Goal: Find specific page/section: Find specific page/section

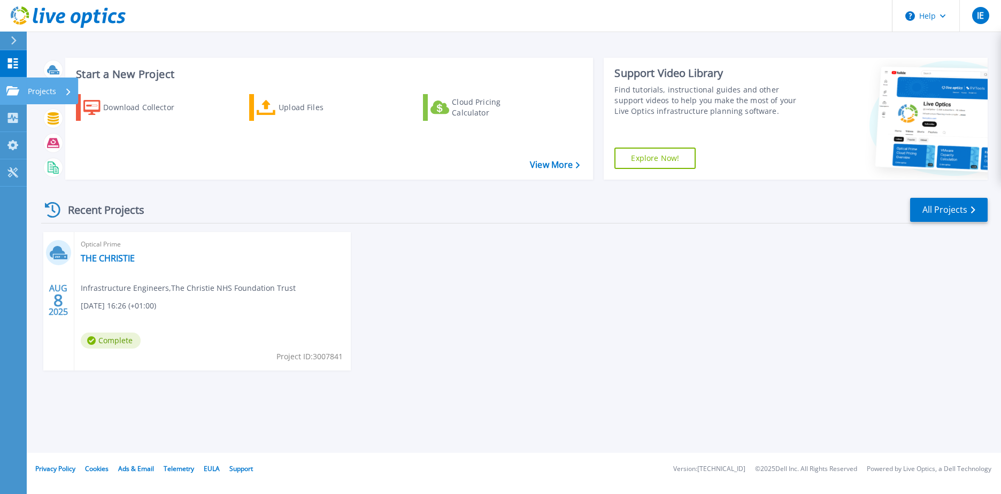
click at [49, 91] on p "Projects" at bounding box center [42, 92] width 28 height 28
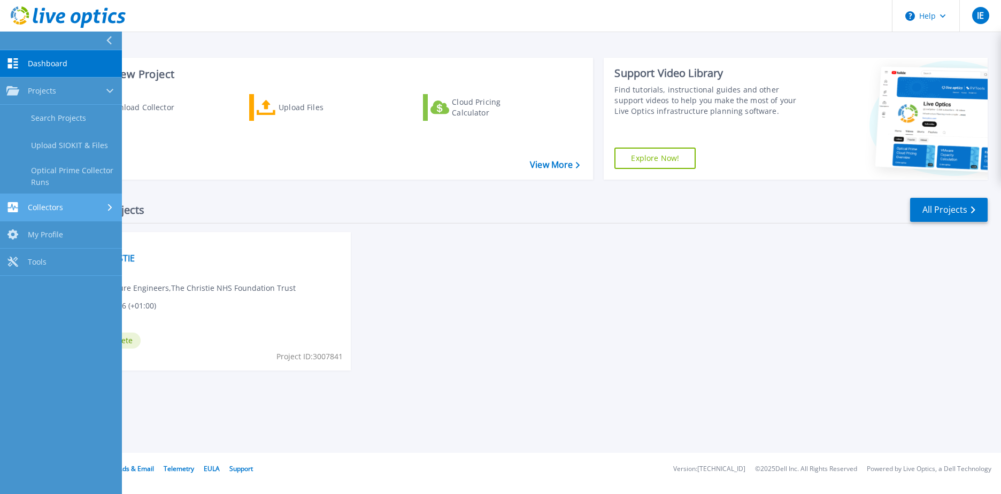
click at [55, 206] on span "Collectors" at bounding box center [45, 208] width 35 height 10
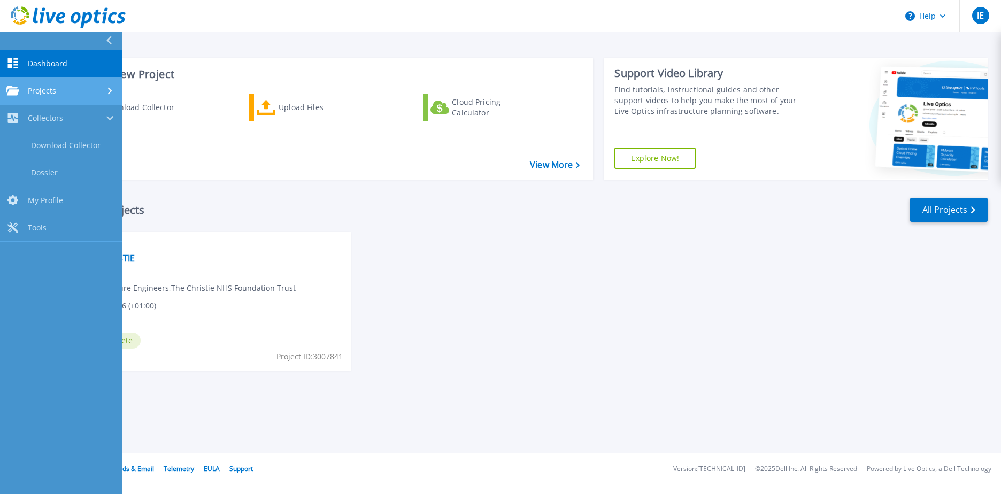
click at [56, 94] on div "Projects" at bounding box center [60, 91] width 109 height 10
drag, startPoint x: 473, startPoint y: 256, endPoint x: 467, endPoint y: 251, distance: 7.6
click at [473, 256] on div "[DATE] Optical Prime THE CHRISTIE Infrastructure Engineers , The Christie NHS F…" at bounding box center [510, 312] width 955 height 160
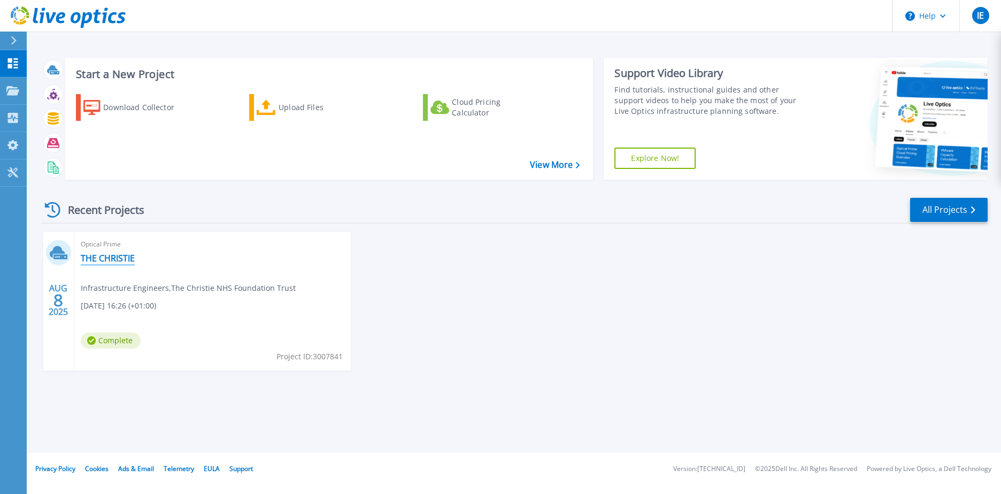
click at [105, 254] on link "THE CHRISTIE" at bounding box center [108, 258] width 54 height 11
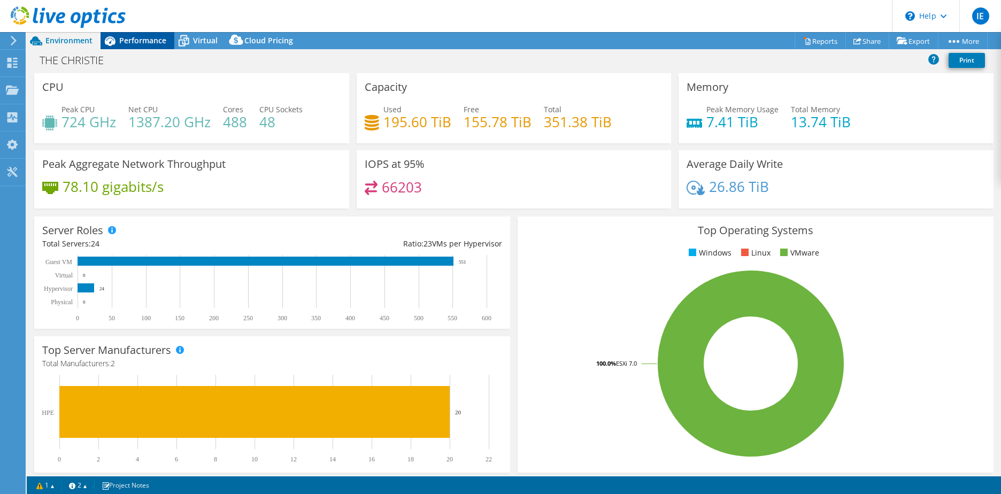
click at [125, 36] on span "Performance" at bounding box center [142, 40] width 47 height 10
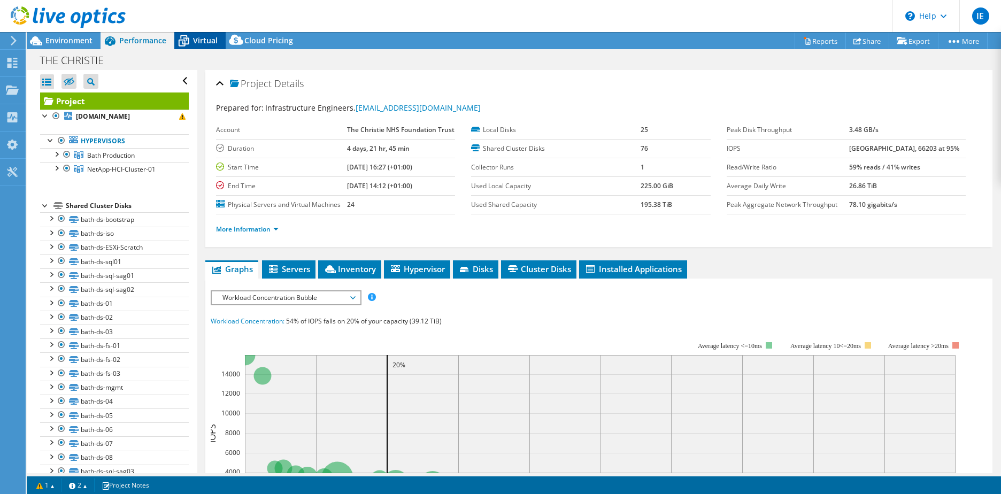
click at [207, 42] on span "Virtual" at bounding box center [205, 40] width 25 height 10
